Goal: Transaction & Acquisition: Book appointment/travel/reservation

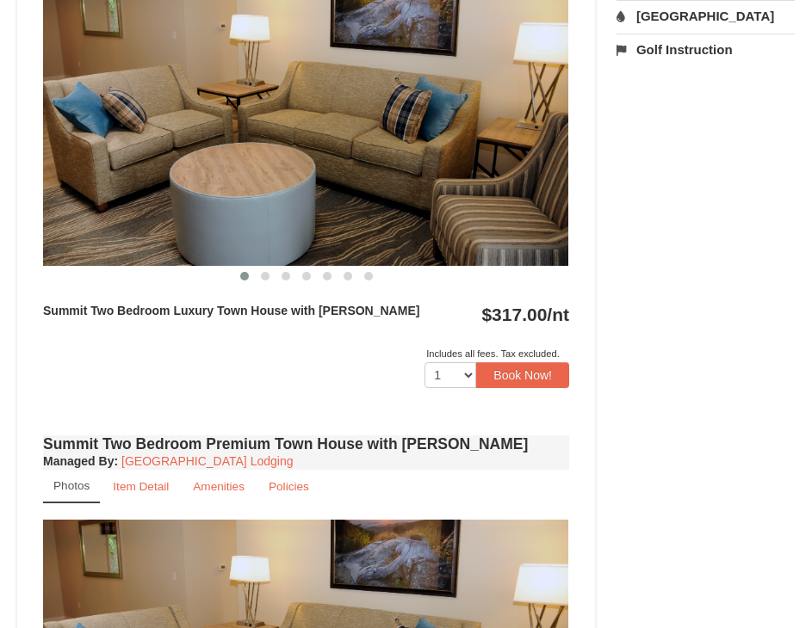
scroll to position [689, 0]
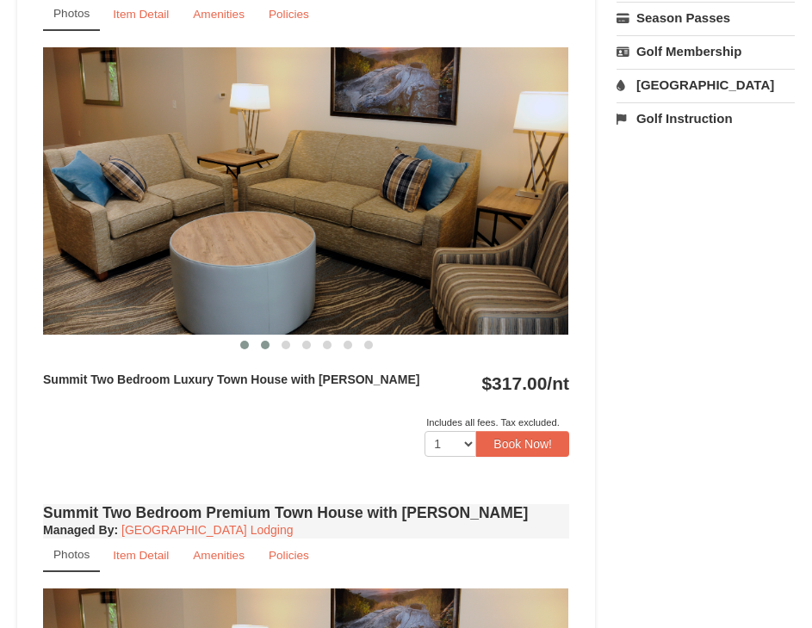
click at [255, 342] on button at bounding box center [265, 345] width 21 height 17
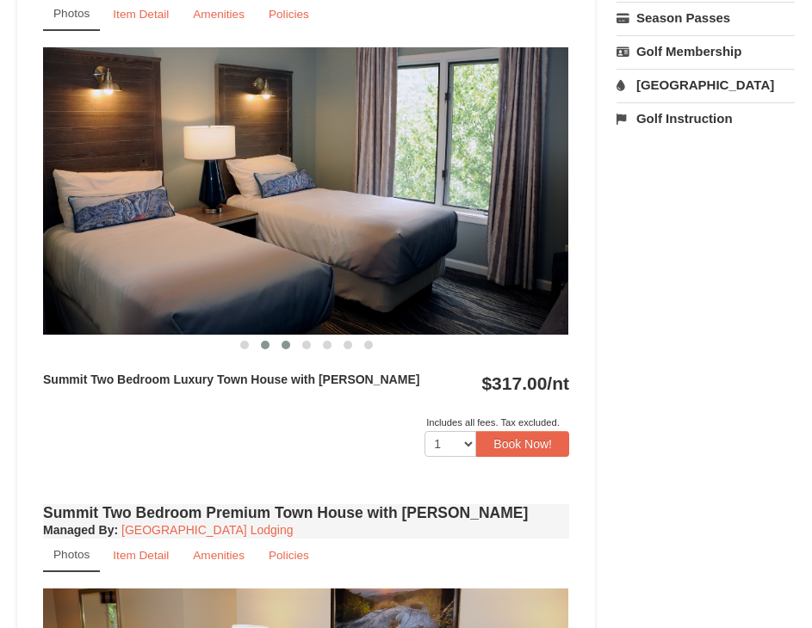
click at [289, 343] on span at bounding box center [286, 345] width 9 height 9
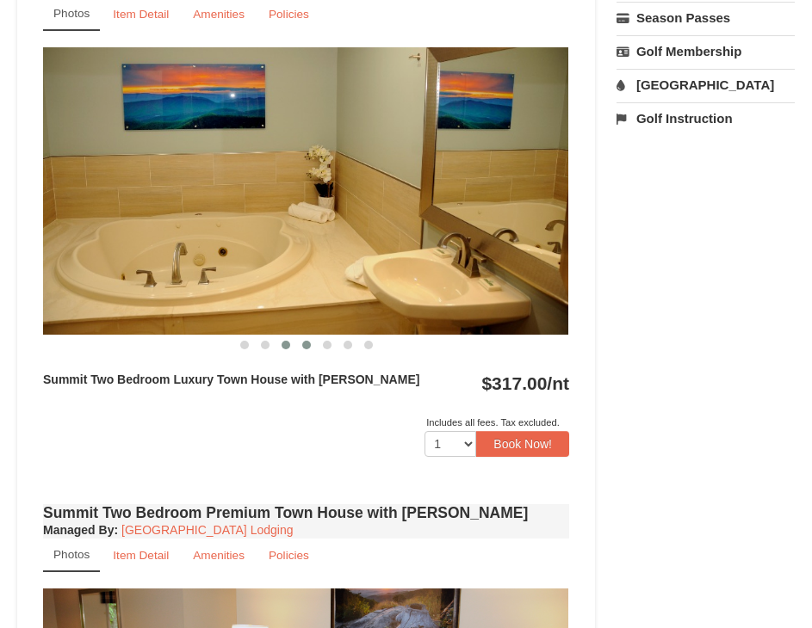
click at [303, 344] on span at bounding box center [306, 345] width 9 height 9
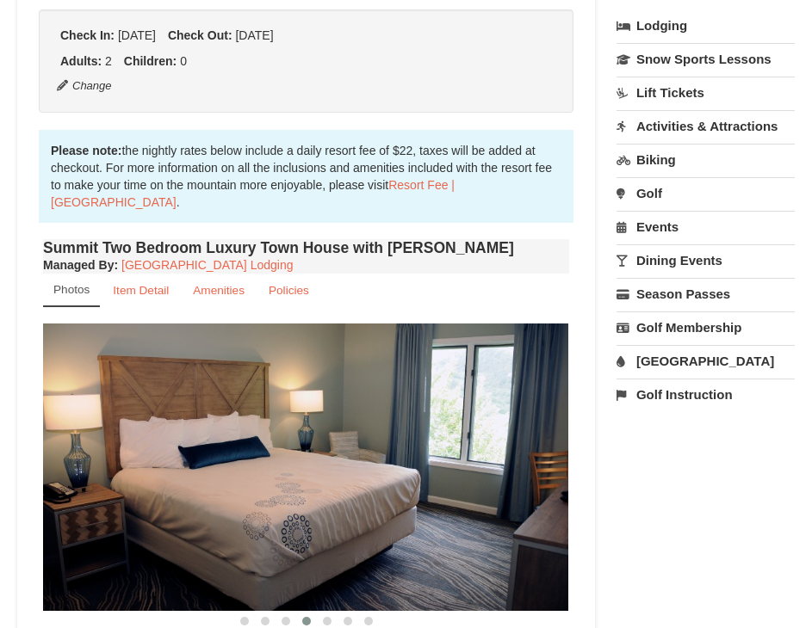
scroll to position [517, 0]
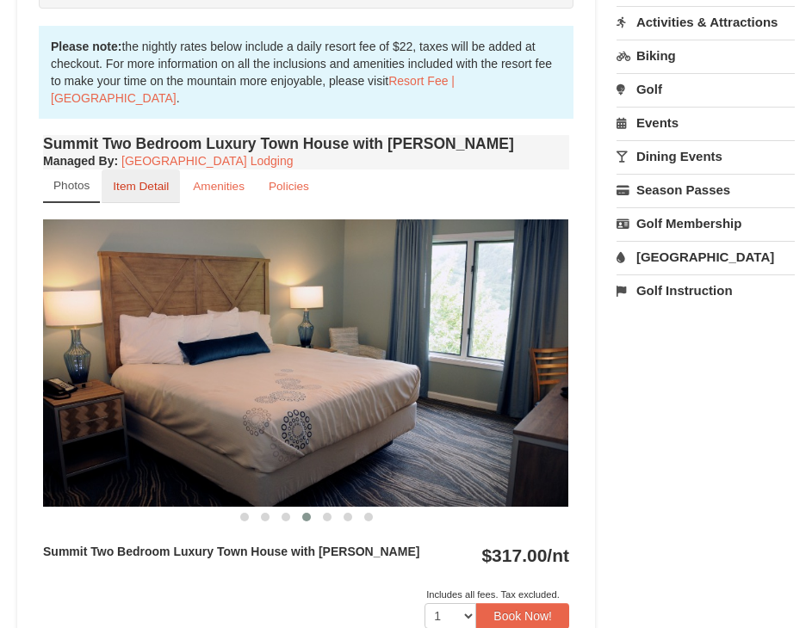
click at [139, 188] on small "Item Detail" at bounding box center [141, 186] width 56 height 13
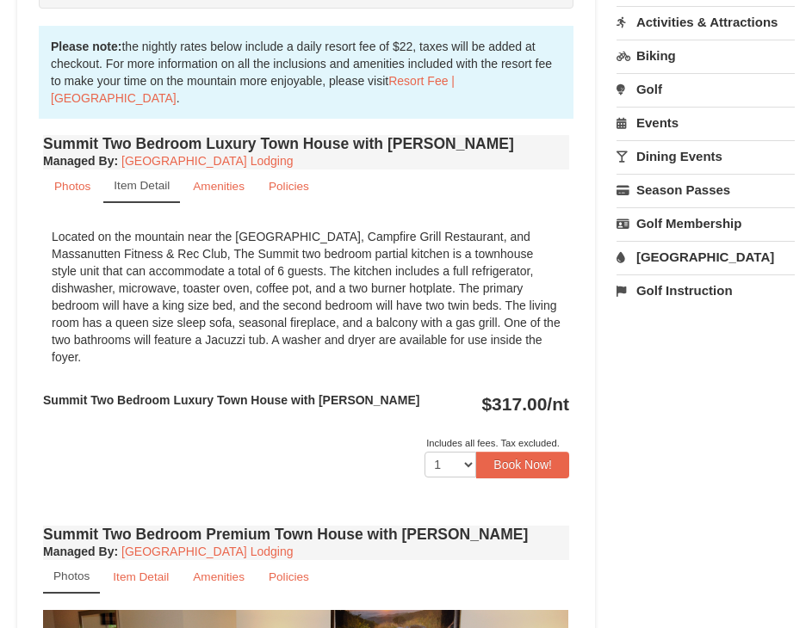
drag, startPoint x: 34, startPoint y: 213, endPoint x: 327, endPoint y: 178, distance: 294.8
click at [327, 178] on div "Book from $317.00! [STREET_ADDRESS], VA Availability Amenities Policies ‹ › Bac…" at bounding box center [306, 528] width 578 height 1760
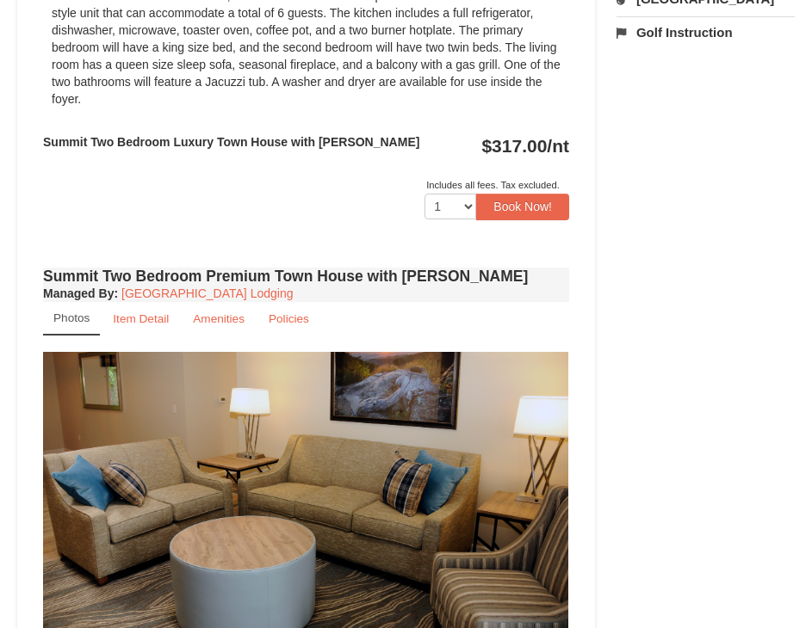
scroll to position [344, 0]
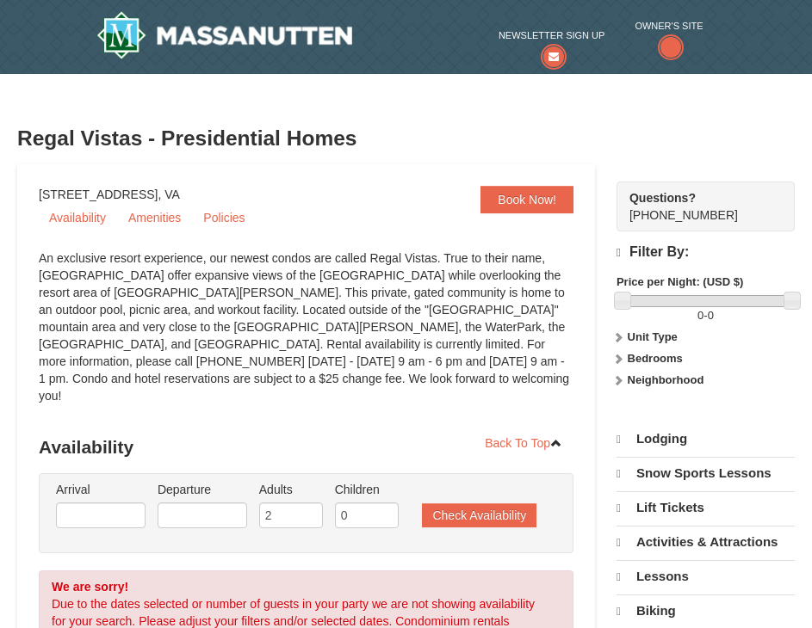
select select "9"
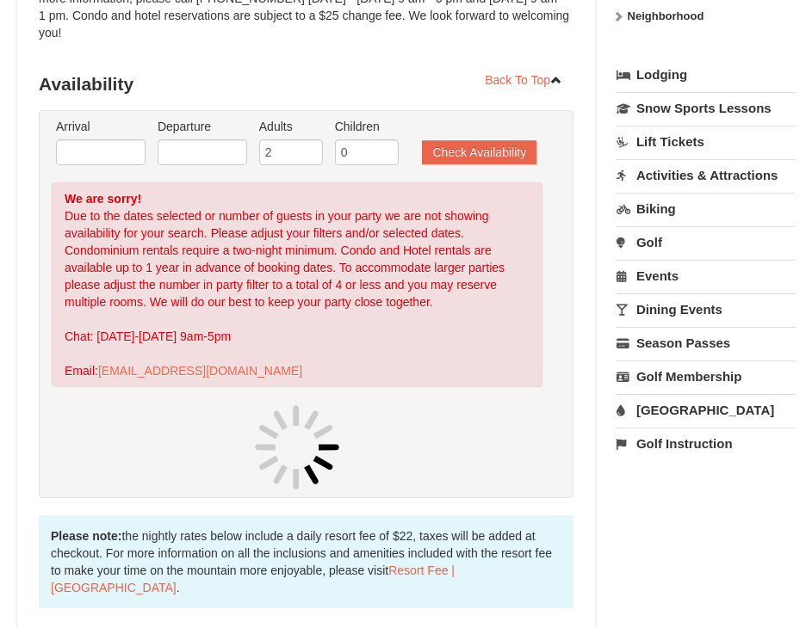
scroll to position [430, 0]
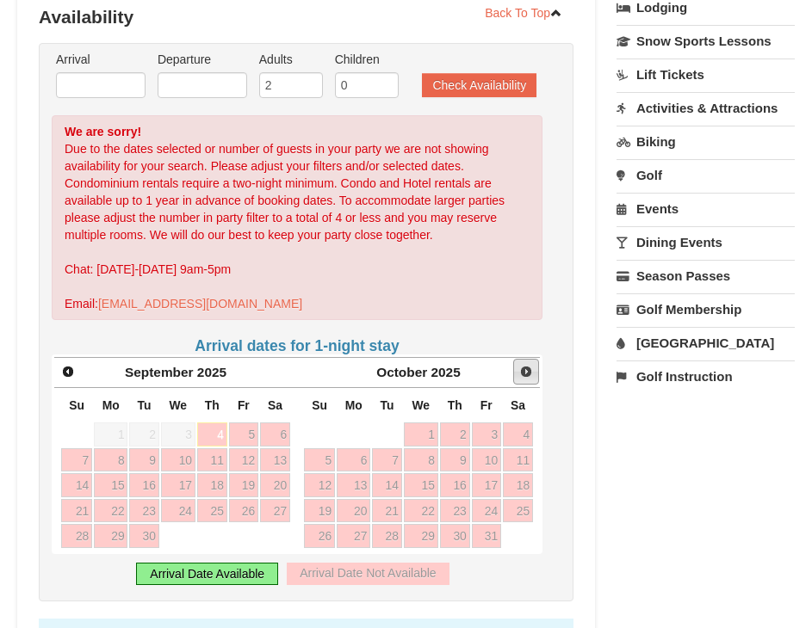
click at [492, 357] on div "Next October 2025" at bounding box center [418, 372] width 243 height 31
click at [492, 361] on div "October 2025" at bounding box center [418, 373] width 182 height 24
click at [517, 359] on link "Next" at bounding box center [526, 372] width 26 height 26
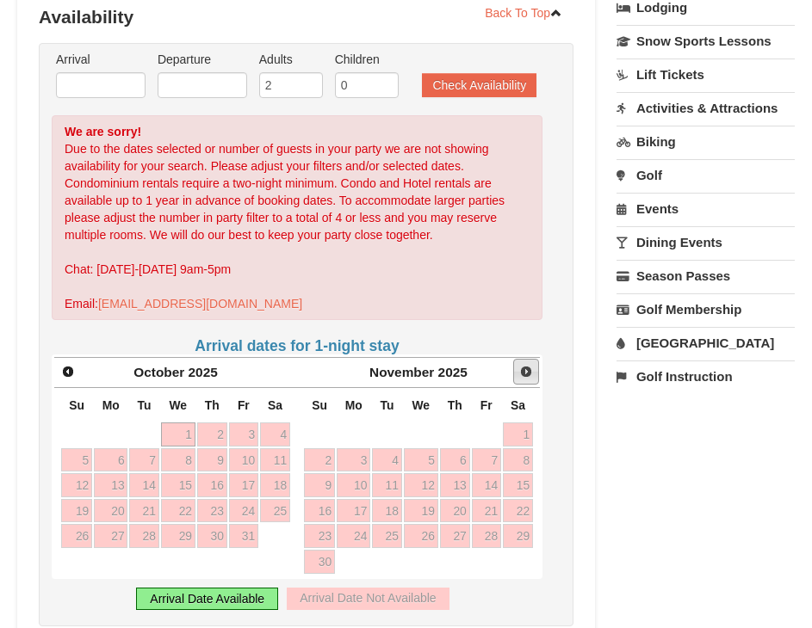
click at [517, 359] on link "Next" at bounding box center [526, 372] width 26 height 26
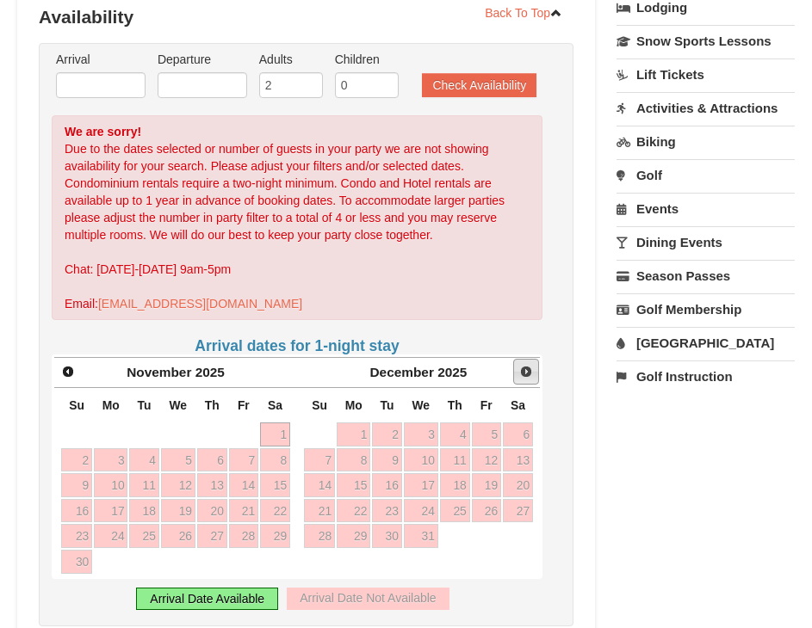
click at [517, 359] on link "Next" at bounding box center [526, 372] width 26 height 26
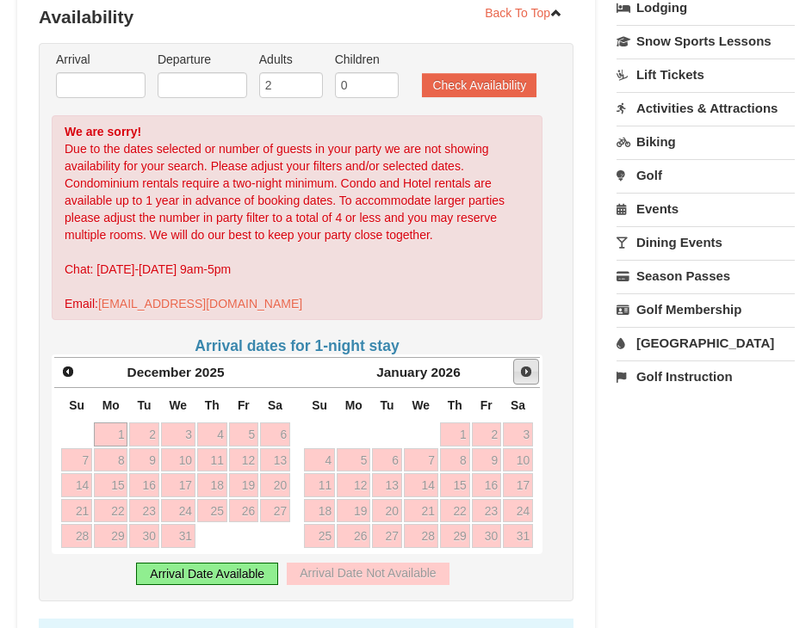
click at [517, 359] on link "Next" at bounding box center [526, 372] width 26 height 26
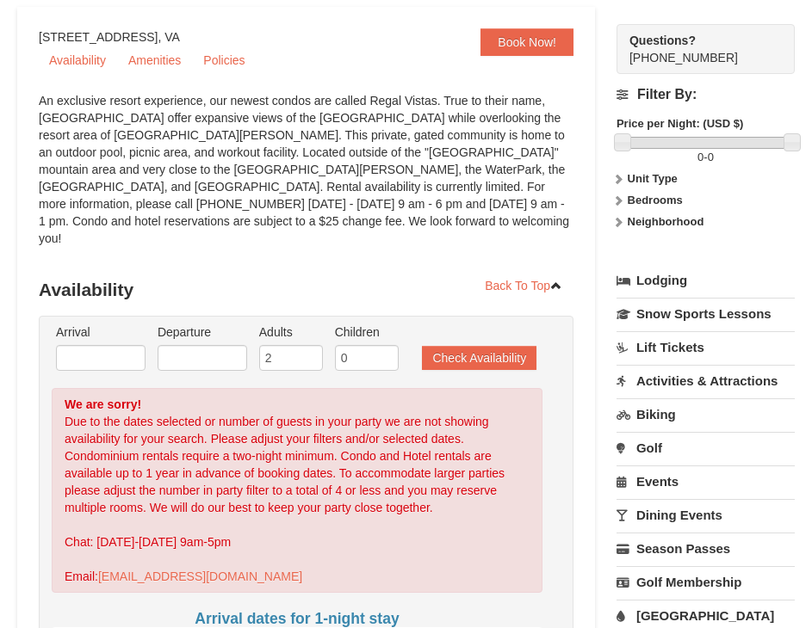
scroll to position [86, 0]
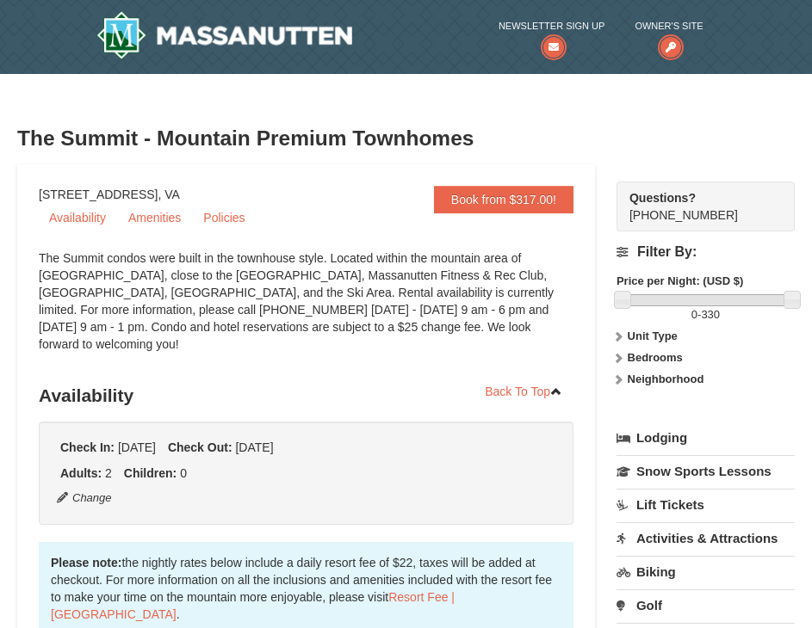
scroll to position [343, 0]
